Goal: Transaction & Acquisition: Download file/media

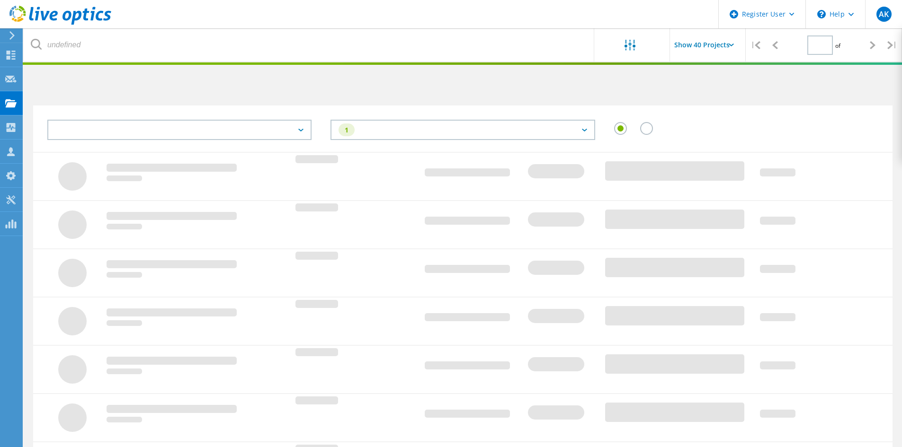
type input "1"
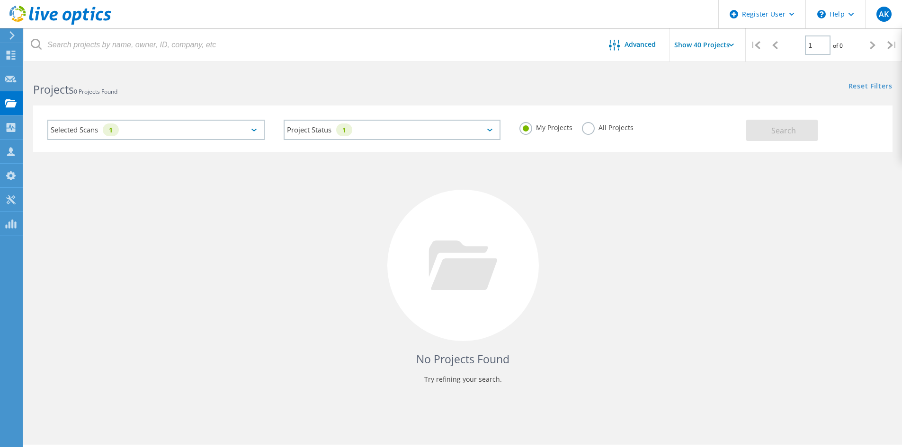
click at [589, 126] on label "All Projects" at bounding box center [608, 126] width 52 height 9
click at [0, 0] on input "All Projects" at bounding box center [0, 0] width 0 height 0
click at [796, 126] on button "Search" at bounding box center [781, 130] width 71 height 21
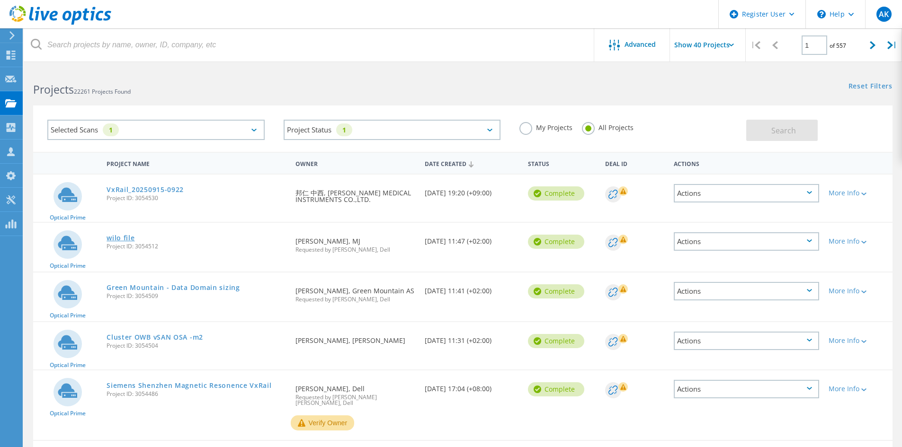
click at [121, 238] on link "wilo file" at bounding box center [120, 238] width 28 height 7
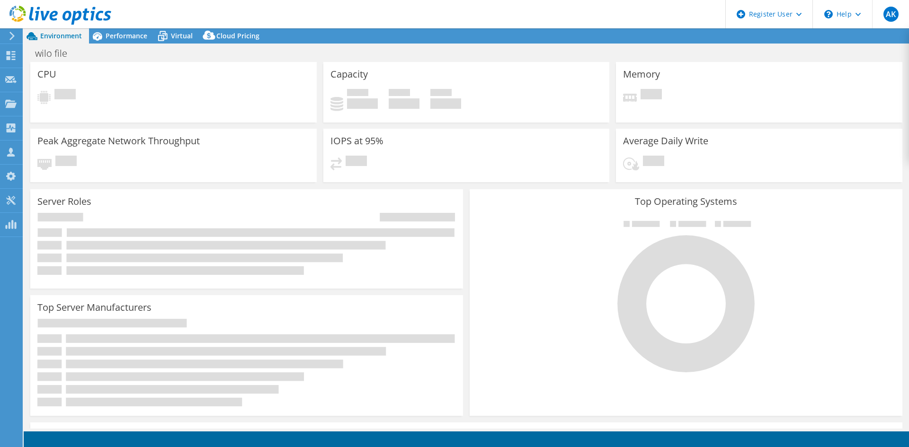
select select "USD"
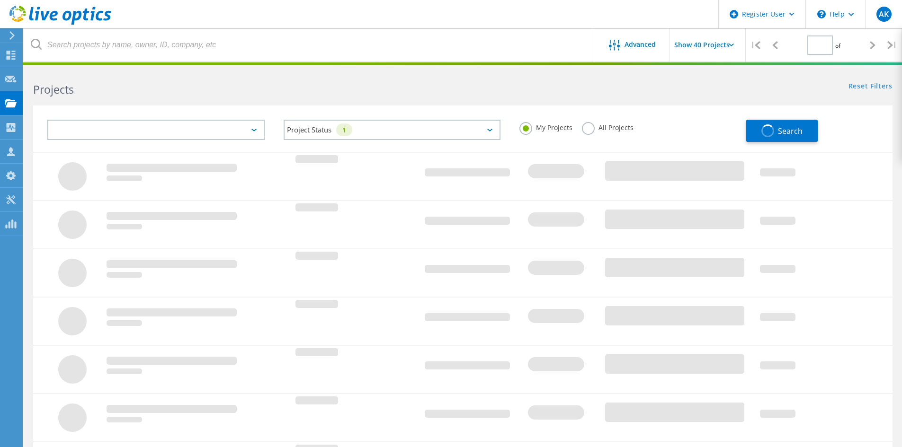
type input "1"
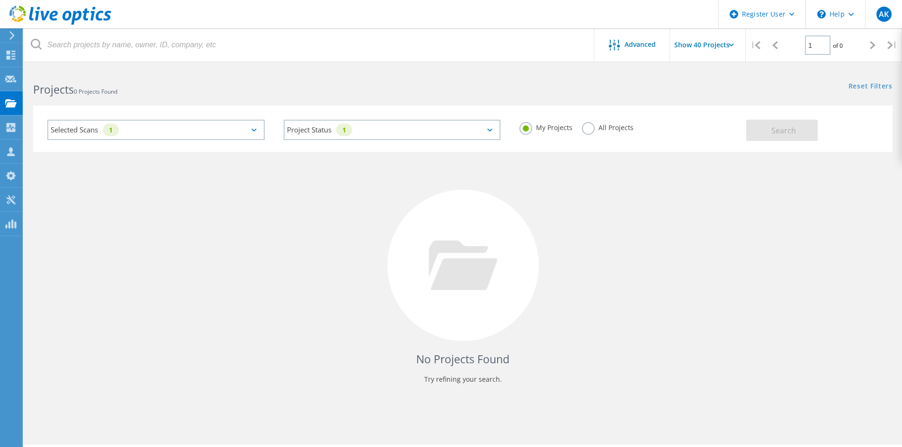
click at [588, 127] on label "All Projects" at bounding box center [608, 126] width 52 height 9
click at [0, 0] on input "All Projects" at bounding box center [0, 0] width 0 height 0
click at [794, 128] on span "Search" at bounding box center [783, 130] width 25 height 10
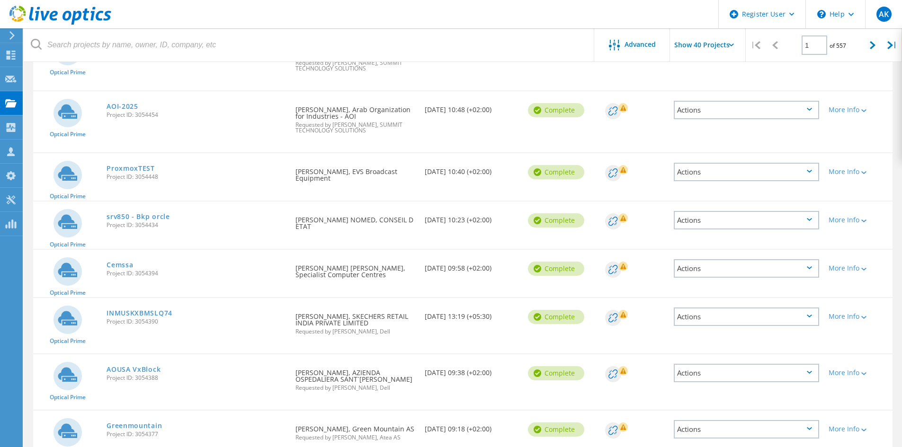
scroll to position [426, 0]
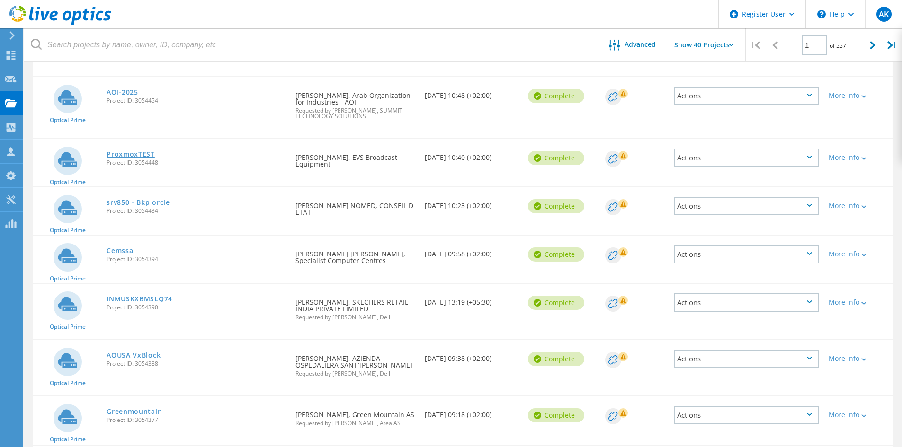
click at [135, 151] on link "ProxmoxTEST" at bounding box center [130, 154] width 48 height 7
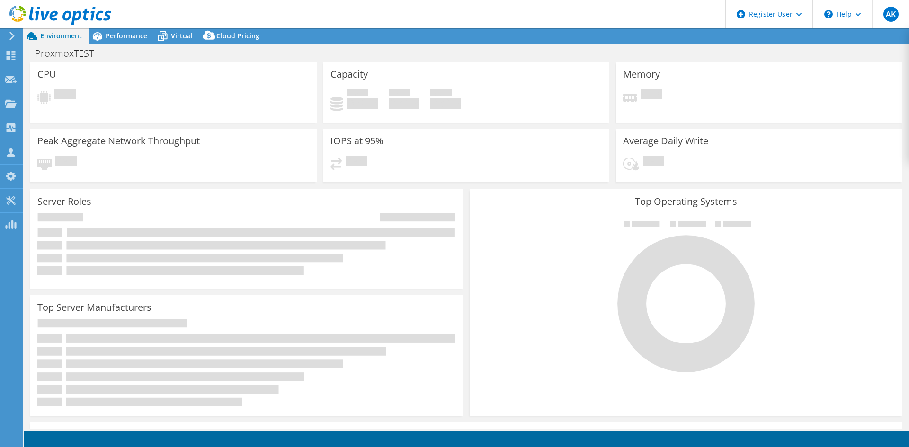
select select "USD"
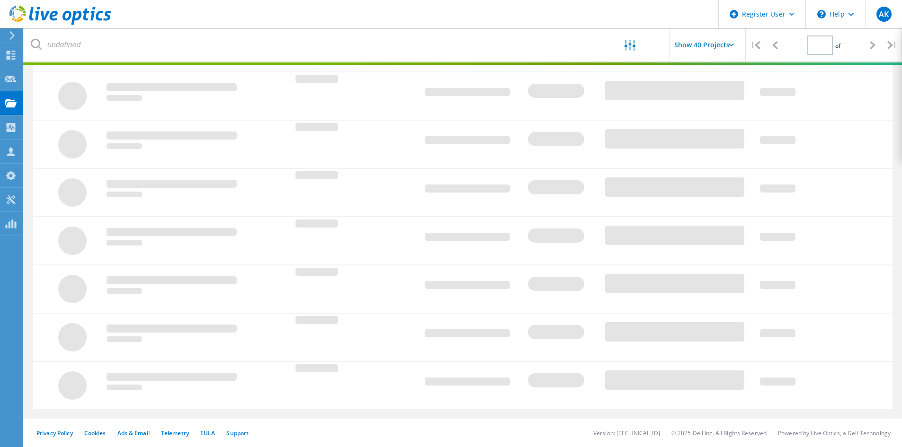
type input "1"
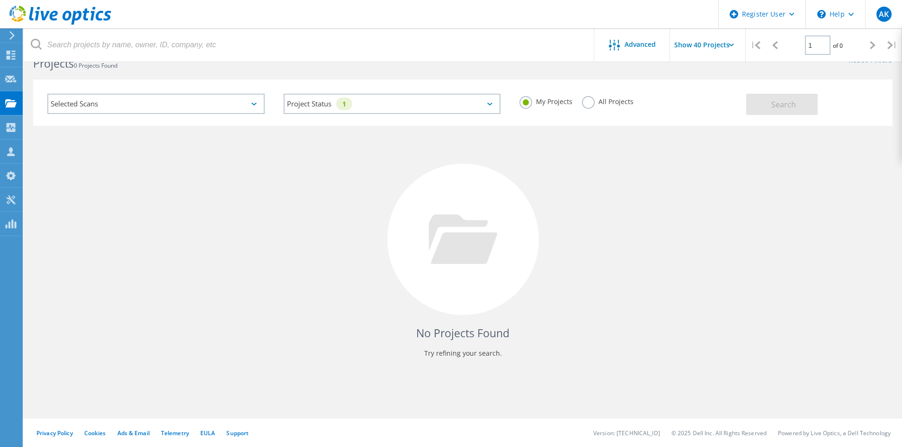
scroll to position [26, 0]
click at [587, 97] on label "All Projects" at bounding box center [608, 100] width 52 height 9
click at [0, 0] on input "All Projects" at bounding box center [0, 0] width 0 height 0
click at [770, 101] on button "Search" at bounding box center [781, 104] width 71 height 21
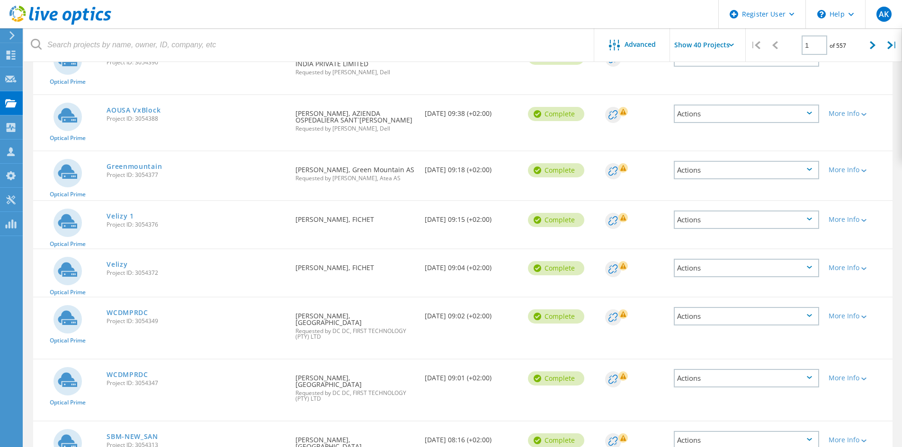
scroll to position [689, 0]
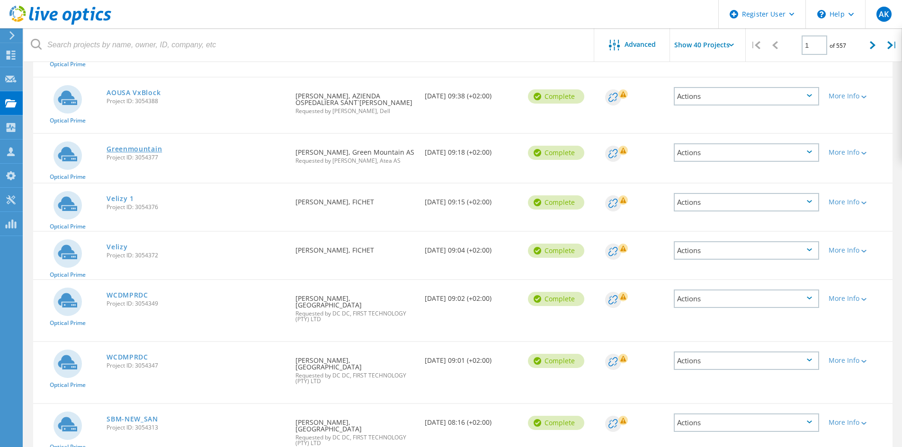
click at [143, 146] on link "Greenmountain" at bounding box center [133, 149] width 55 height 7
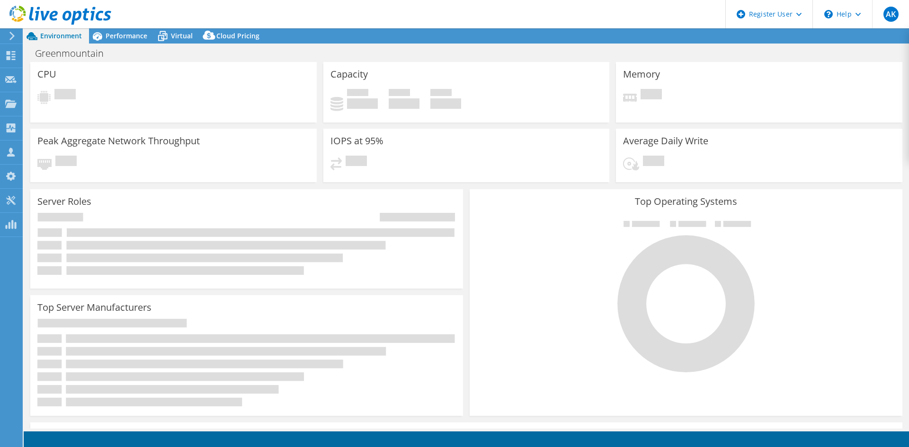
select select "EUFrankfurt"
select select "USD"
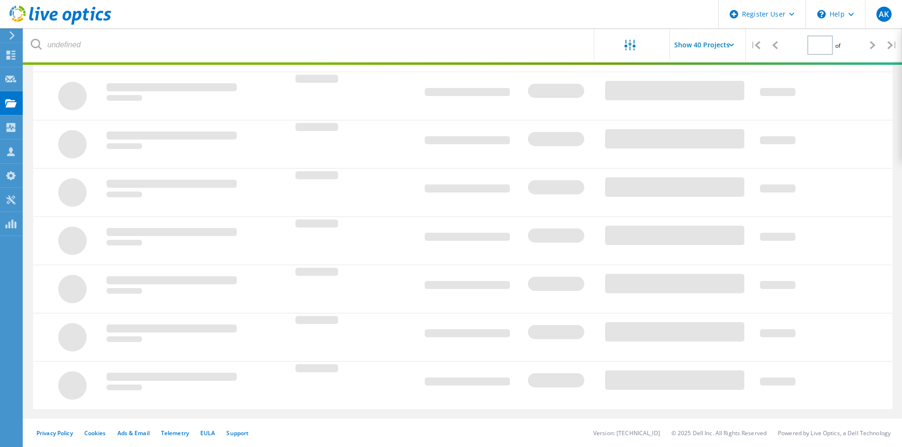
type input "1"
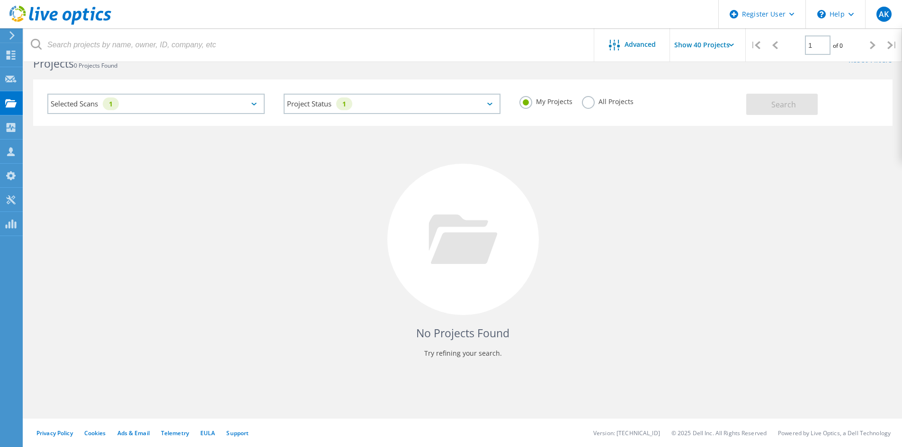
click at [594, 100] on label "All Projects" at bounding box center [608, 100] width 52 height 9
click at [0, 0] on input "All Projects" at bounding box center [0, 0] width 0 height 0
click at [777, 102] on span "Search" at bounding box center [783, 104] width 25 height 10
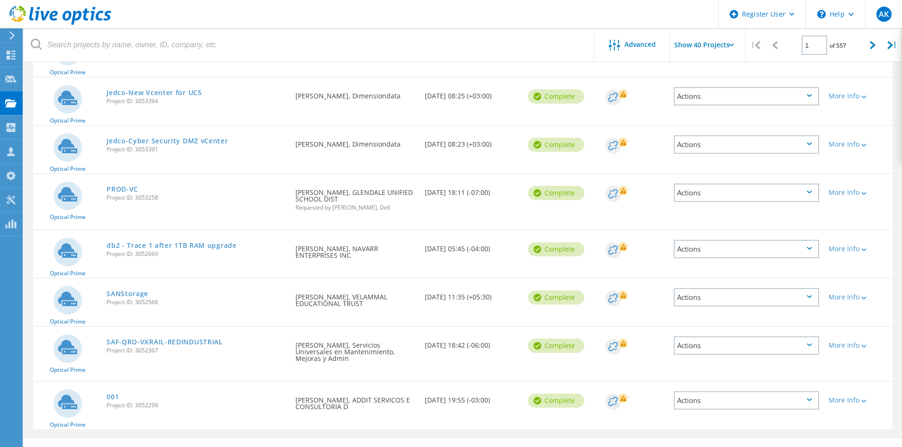
scroll to position [1850, 0]
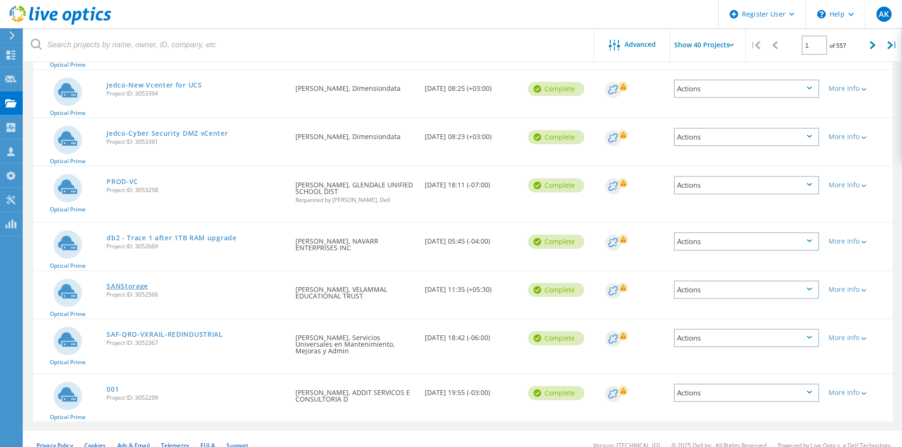
click at [130, 283] on link "SANStorage" at bounding box center [127, 286] width 42 height 7
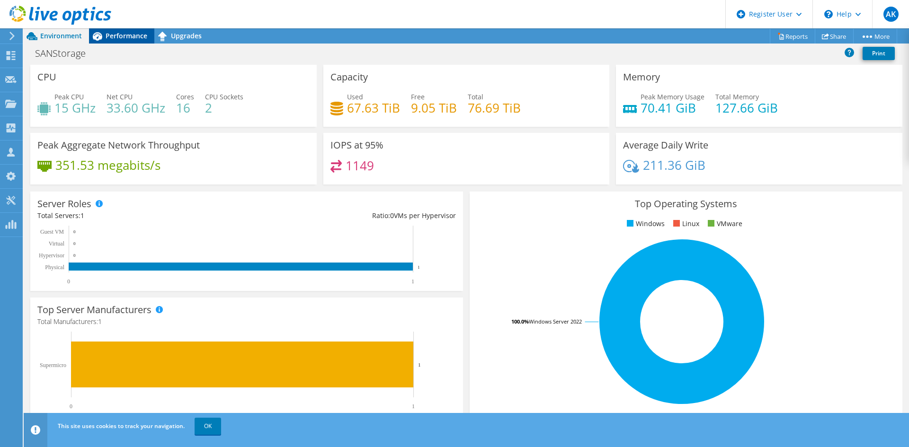
click at [116, 31] on div "Performance" at bounding box center [121, 35] width 65 height 15
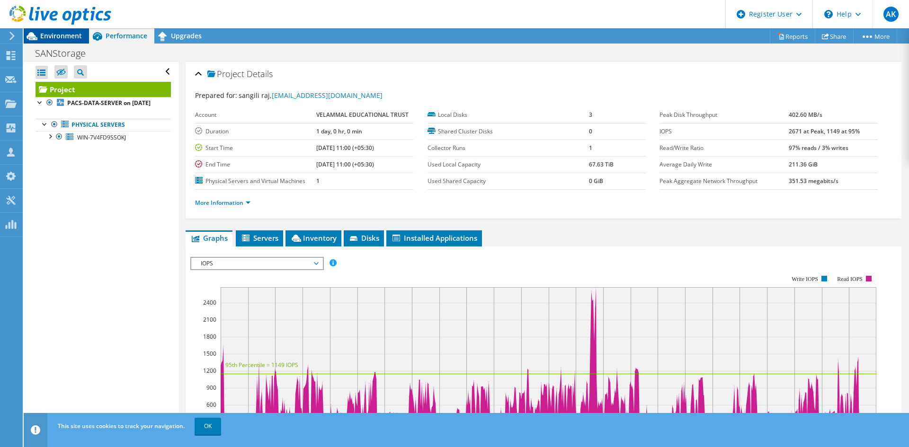
click at [72, 33] on span "Environment" at bounding box center [61, 35] width 42 height 9
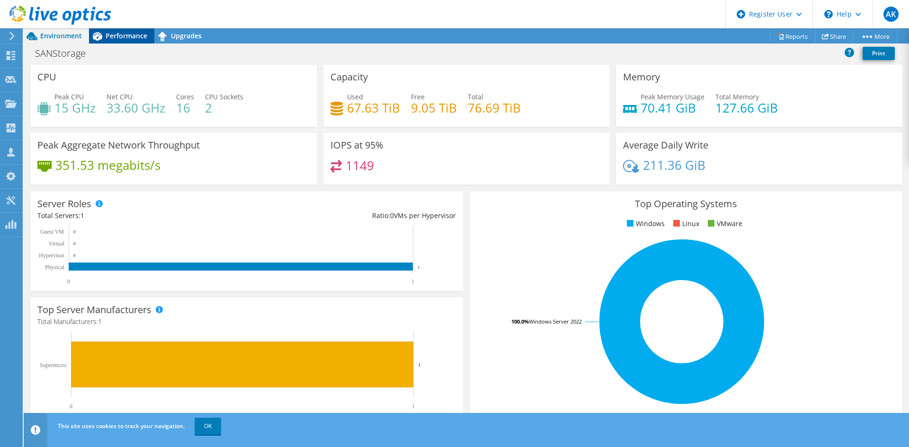
click at [130, 32] on span "Performance" at bounding box center [127, 35] width 42 height 9
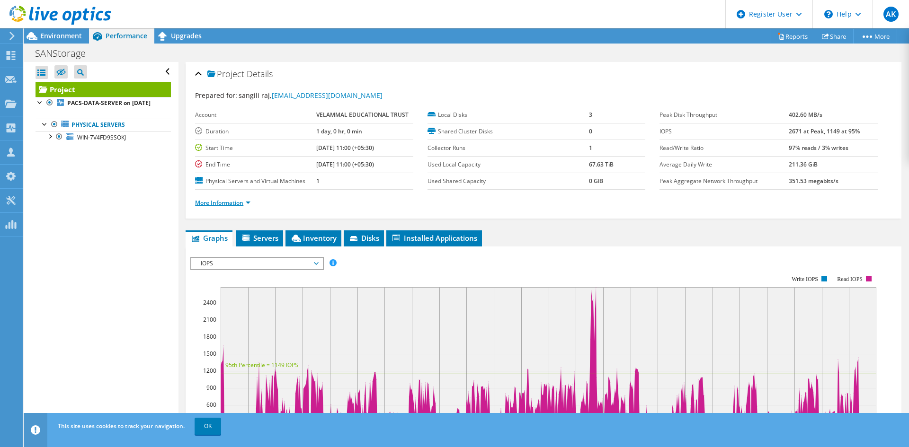
click at [234, 204] on link "More Information" at bounding box center [222, 203] width 55 height 8
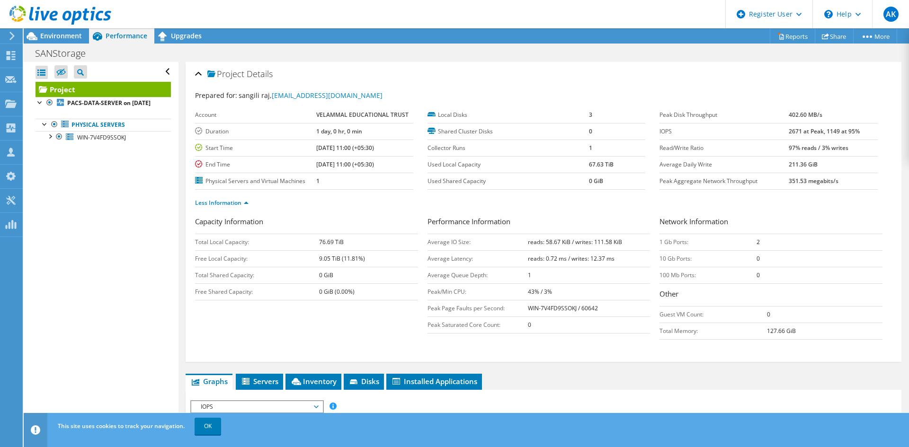
click at [56, 29] on div at bounding box center [55, 16] width 111 height 32
click at [56, 35] on span "Environment" at bounding box center [61, 35] width 42 height 9
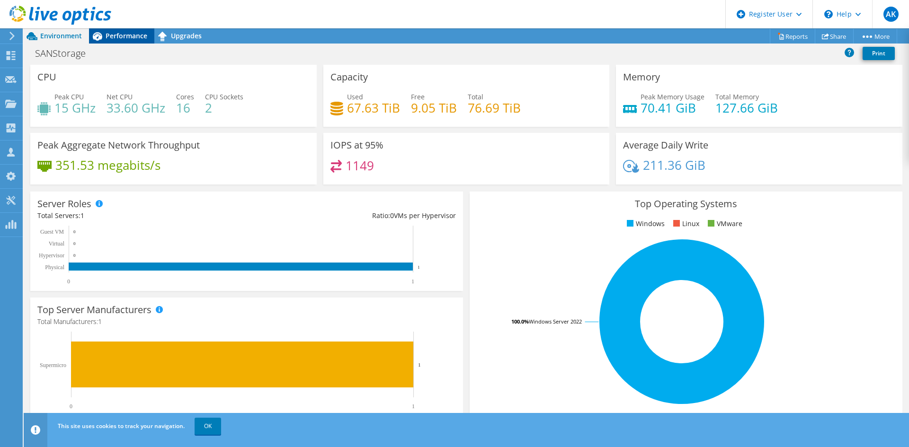
click at [126, 41] on div "Performance" at bounding box center [121, 35] width 65 height 15
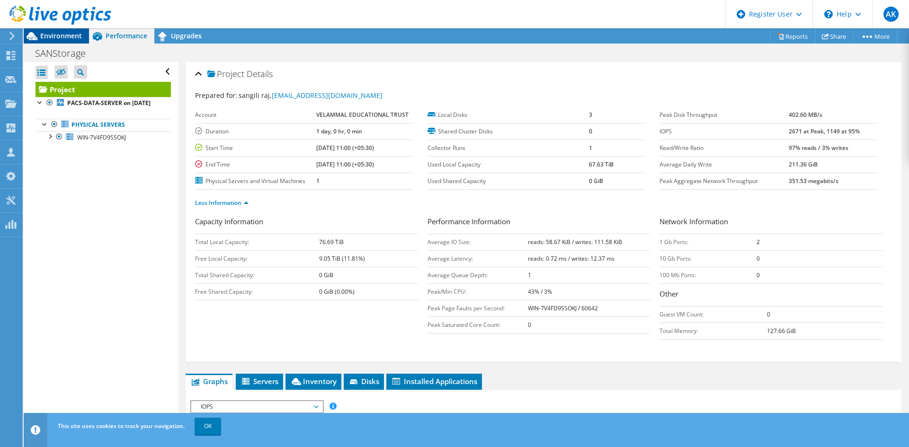
click at [48, 35] on span "Environment" at bounding box center [61, 35] width 42 height 9
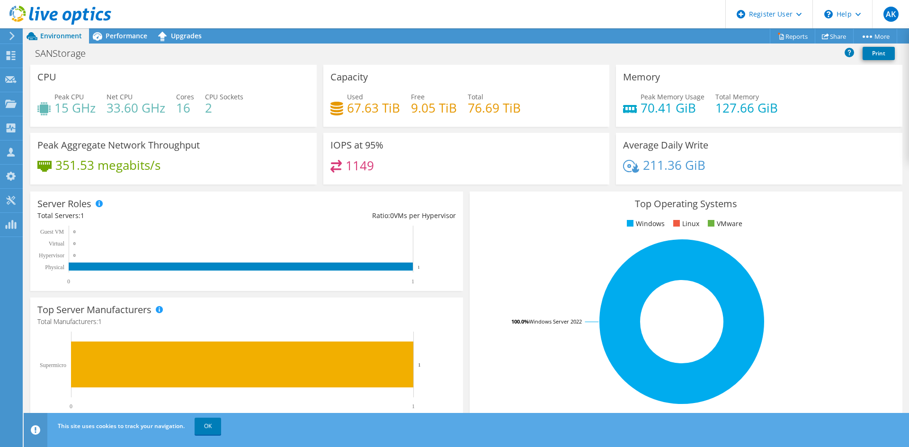
drag, startPoint x: 122, startPoint y: 38, endPoint x: 119, endPoint y: 49, distance: 10.8
click at [122, 38] on span "Performance" at bounding box center [127, 35] width 42 height 9
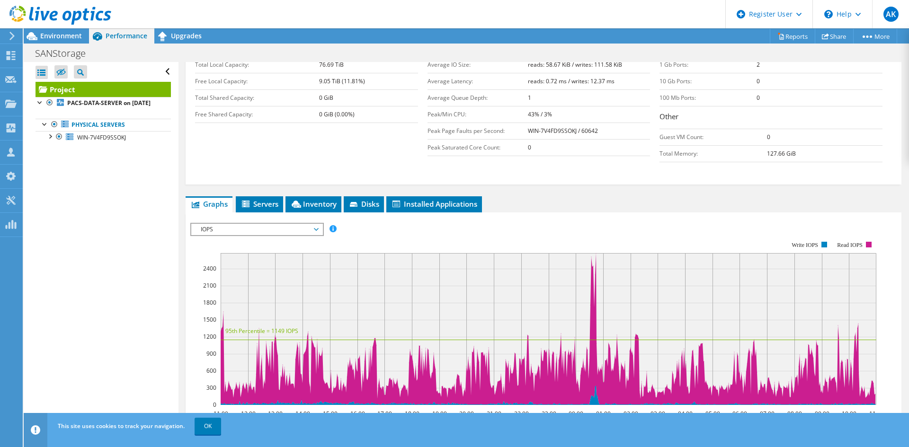
scroll to position [189, 0]
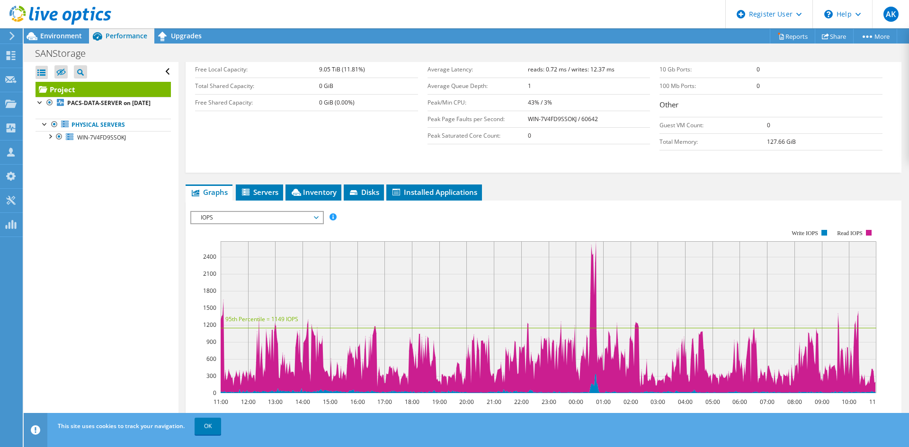
click at [289, 217] on span "IOPS" at bounding box center [257, 217] width 122 height 11
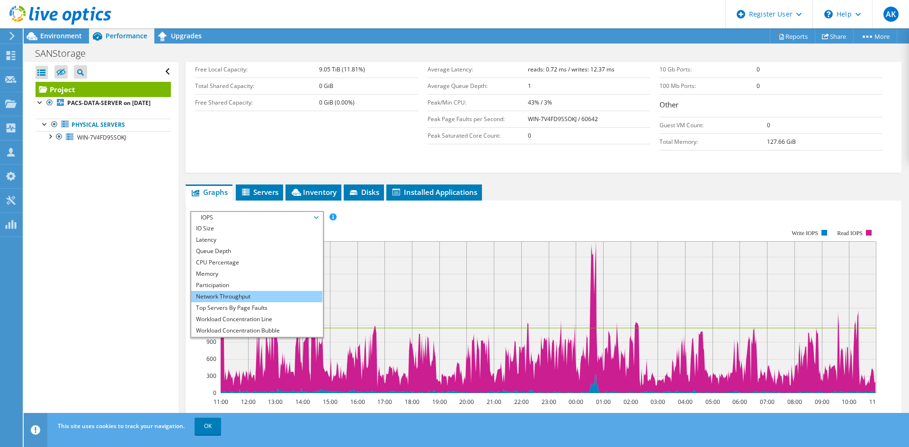
scroll to position [34, 0]
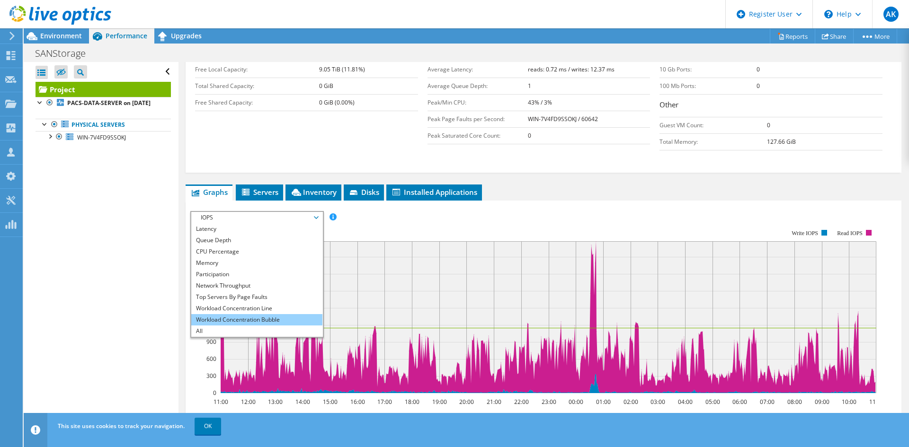
click at [244, 317] on li "Workload Concentration Bubble" at bounding box center [256, 319] width 131 height 11
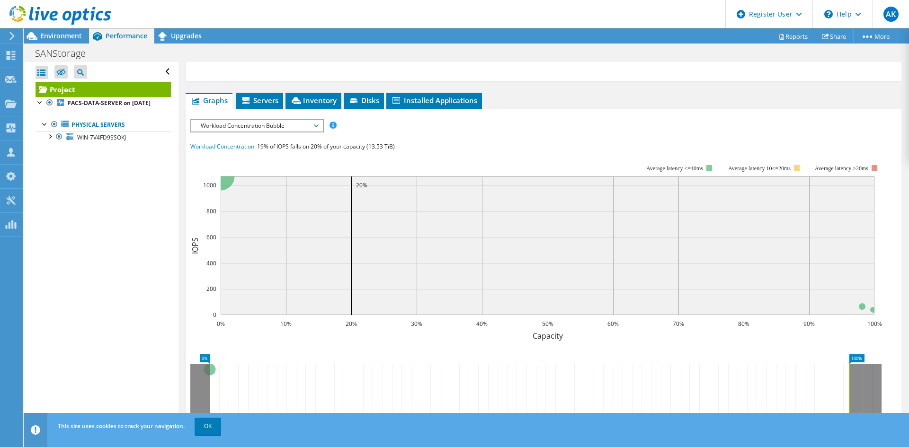
scroll to position [284, 0]
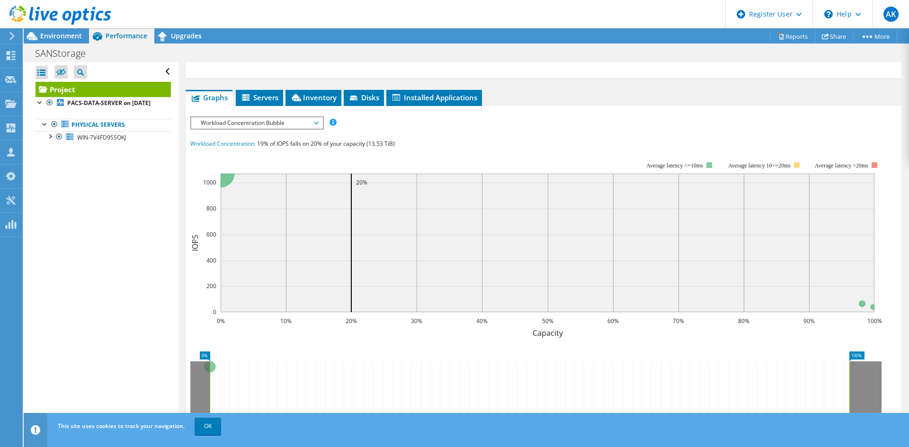
click at [148, 211] on div "Open All Close All Hide Excluded Nodes Project Tree Filter" at bounding box center [101, 245] width 154 height 367
click at [73, 31] on div at bounding box center [55, 16] width 111 height 32
click at [73, 33] on span "Environment" at bounding box center [61, 35] width 42 height 9
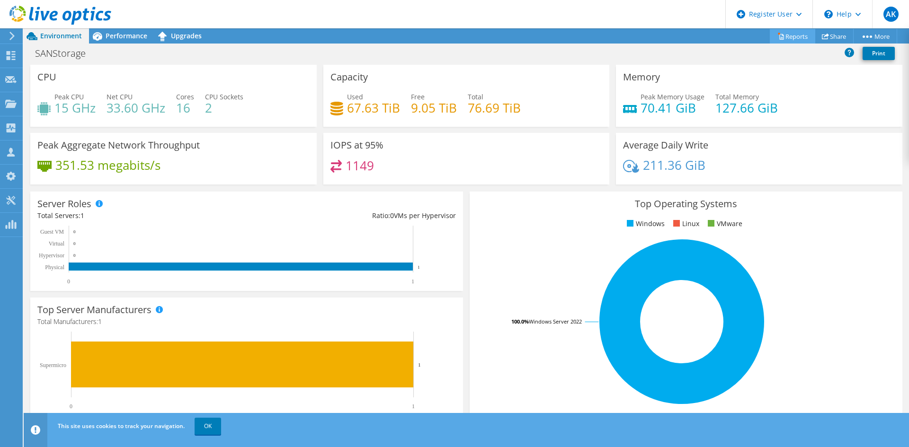
click at [797, 34] on link "Reports" at bounding box center [792, 36] width 45 height 15
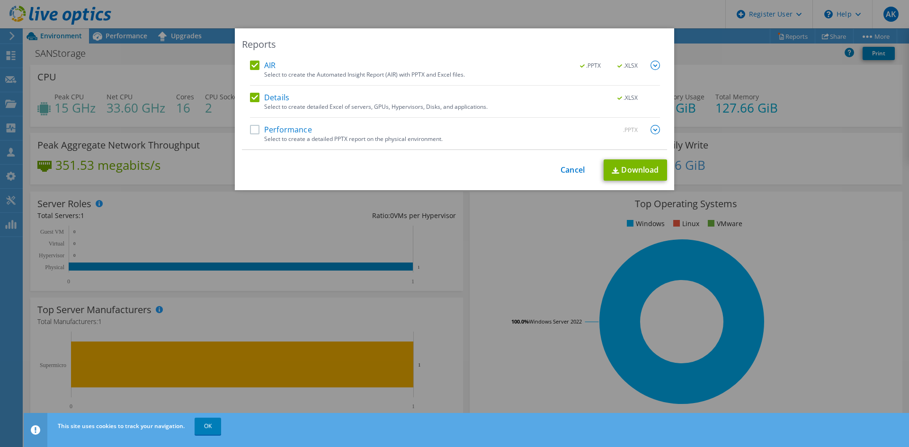
click at [476, 143] on div "Performance .PPTX Select to create a detailed PPTX report on the physical envir…" at bounding box center [455, 137] width 410 height 25
click at [254, 127] on label "Performance" at bounding box center [281, 129] width 62 height 9
click at [0, 0] on input "Performance" at bounding box center [0, 0] width 0 height 0
click at [252, 95] on label "Details" at bounding box center [269, 97] width 39 height 9
click at [0, 0] on input "Details" at bounding box center [0, 0] width 0 height 0
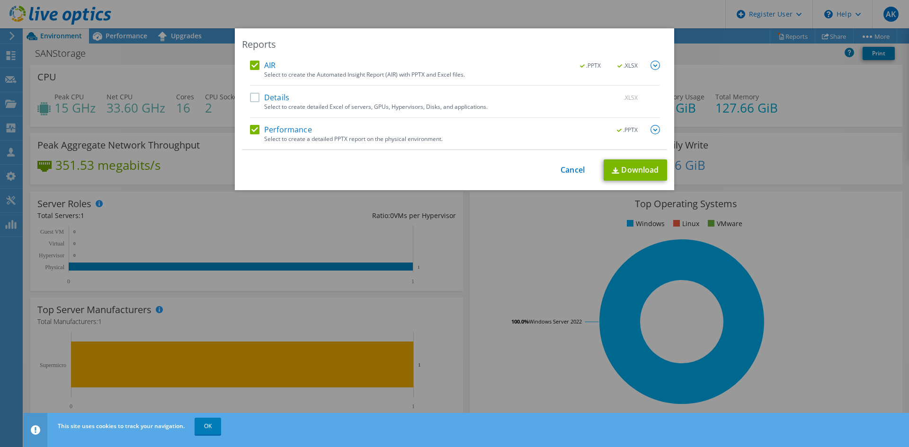
click at [248, 59] on div "Reports AIR .PPTX .XLSX Select to create the Automated Insight Report (AIR) wit…" at bounding box center [454, 109] width 439 height 162
click at [259, 91] on div "AIR .PPTX .XLSX Select to create the Automated Insight Report (AIR) with PPTX a…" at bounding box center [455, 105] width 410 height 89
click at [252, 96] on label "Details" at bounding box center [269, 97] width 39 height 9
click at [0, 0] on input "Details" at bounding box center [0, 0] width 0 height 0
click at [252, 96] on label "Details" at bounding box center [269, 97] width 39 height 9
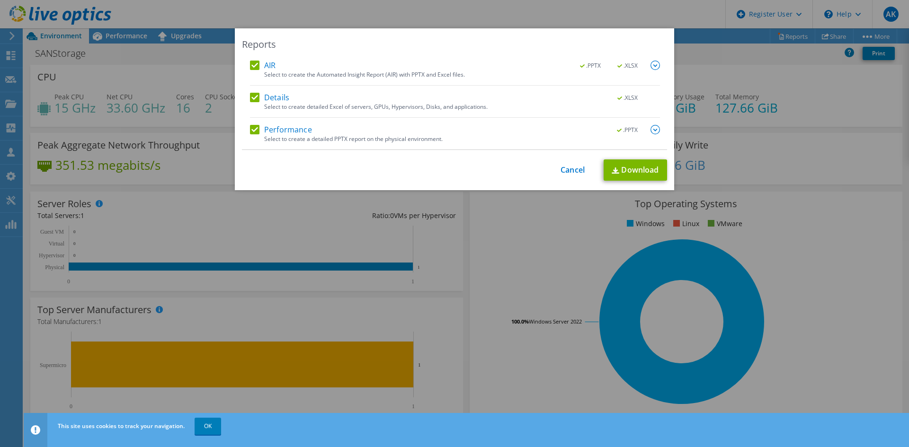
click at [0, 0] on input "Details" at bounding box center [0, 0] width 0 height 0
click at [255, 63] on label "AIR" at bounding box center [263, 65] width 26 height 9
click at [0, 0] on input "AIR" at bounding box center [0, 0] width 0 height 0
click at [626, 171] on link "Download" at bounding box center [634, 169] width 63 height 21
click at [253, 98] on label "Details" at bounding box center [269, 97] width 39 height 9
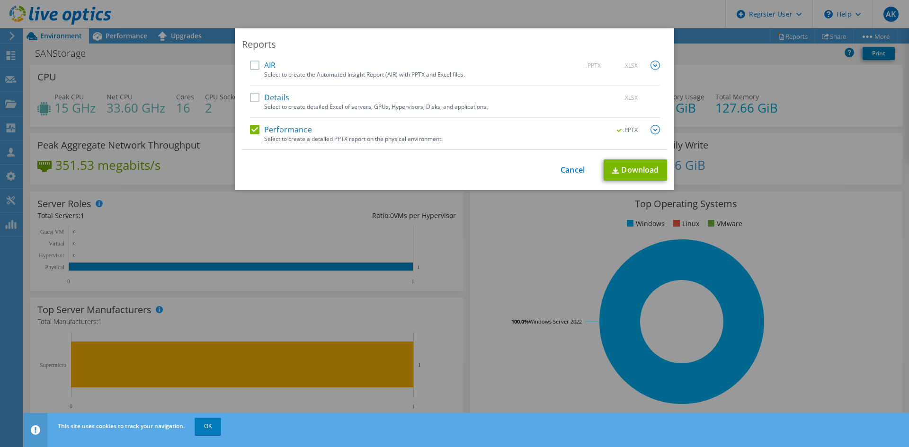
click at [0, 0] on input "Details" at bounding box center [0, 0] width 0 height 0
click at [250, 63] on label "AIR" at bounding box center [263, 65] width 26 height 9
click at [0, 0] on input "AIR" at bounding box center [0, 0] width 0 height 0
click at [643, 168] on link "Download" at bounding box center [634, 169] width 63 height 21
